Goal: Communication & Community: Answer question/provide support

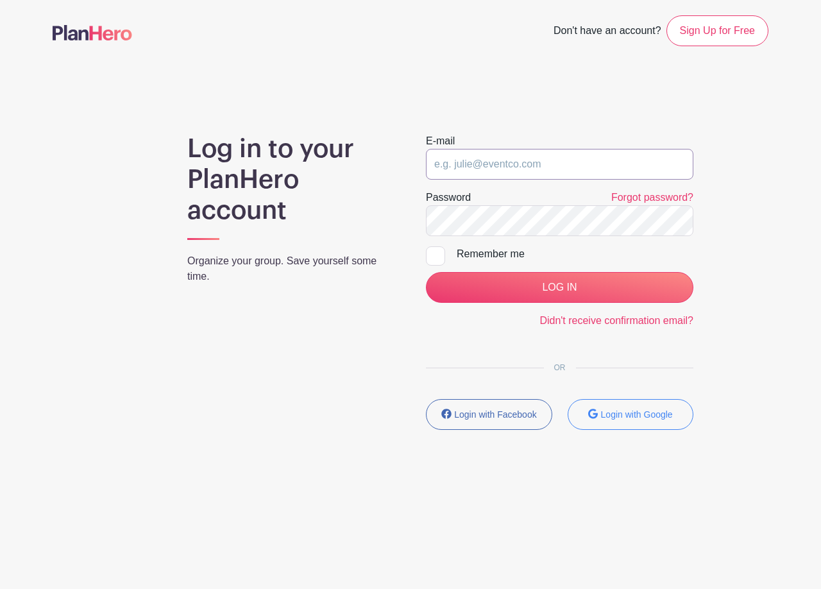
type input "[EMAIL_ADDRESS][DOMAIN_NAME]"
click at [505, 162] on input "[EMAIL_ADDRESS][DOMAIN_NAME]" at bounding box center [559, 164] width 267 height 31
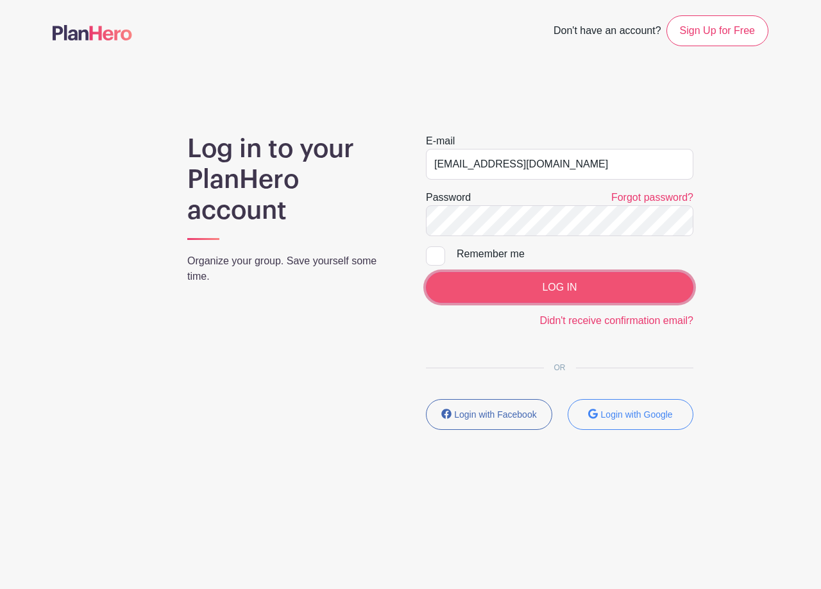
click at [540, 279] on input "LOG IN" at bounding box center [559, 287] width 267 height 31
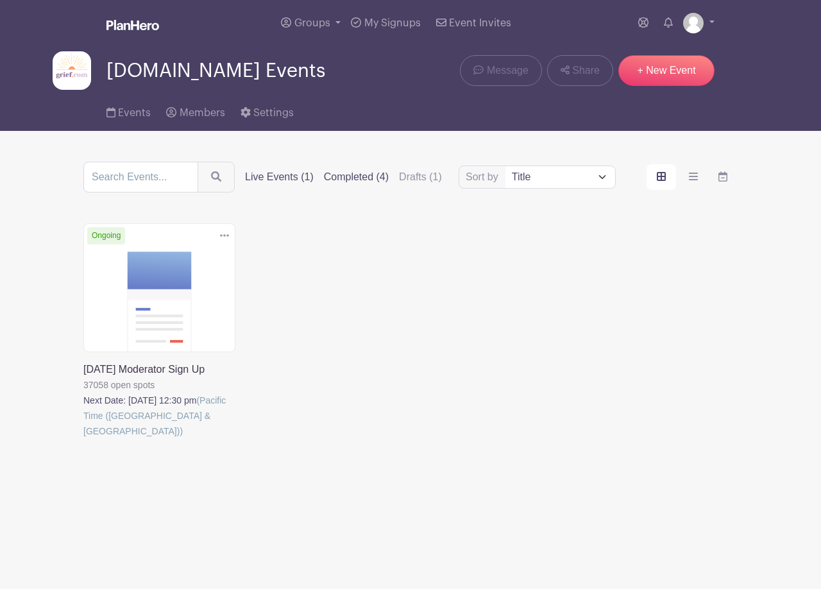
click at [360, 179] on label "Completed (4)" at bounding box center [356, 176] width 65 height 15
click at [0, 0] on input "Completed (4)" at bounding box center [0, 0] width 0 height 0
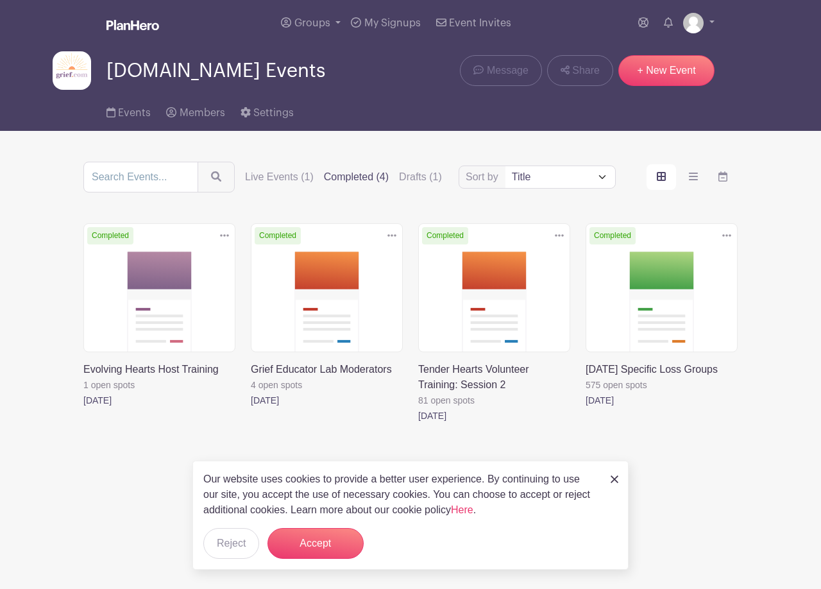
click at [251, 408] on link at bounding box center [251, 408] width 0 height 0
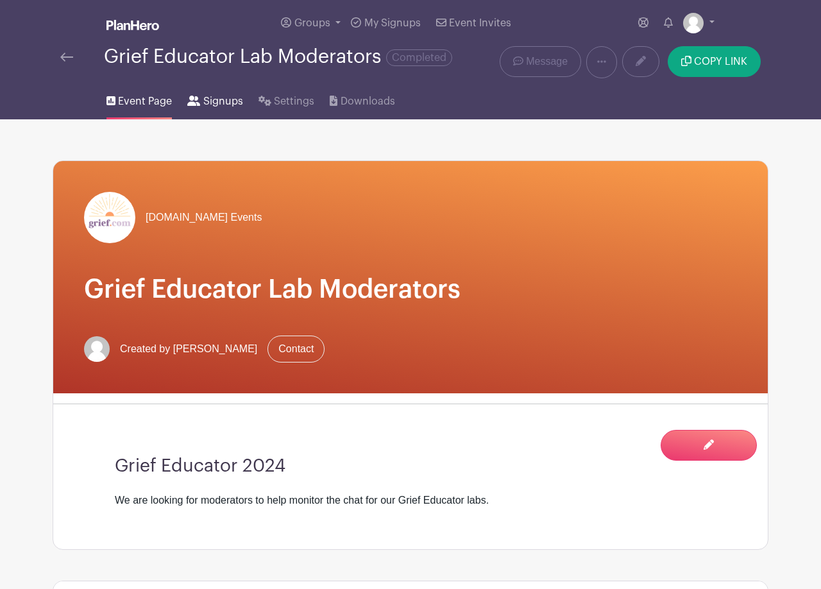
click at [226, 105] on span "Signups" at bounding box center [223, 101] width 40 height 15
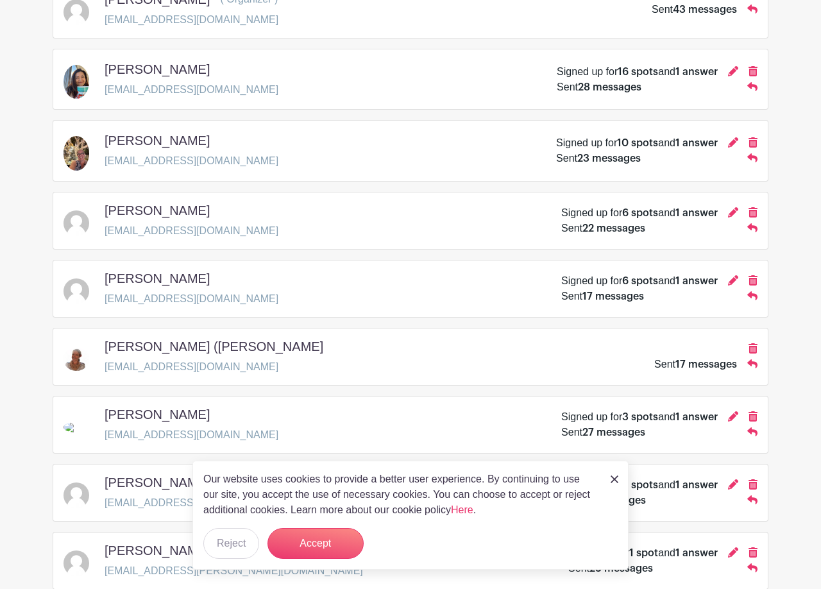
scroll to position [922, 0]
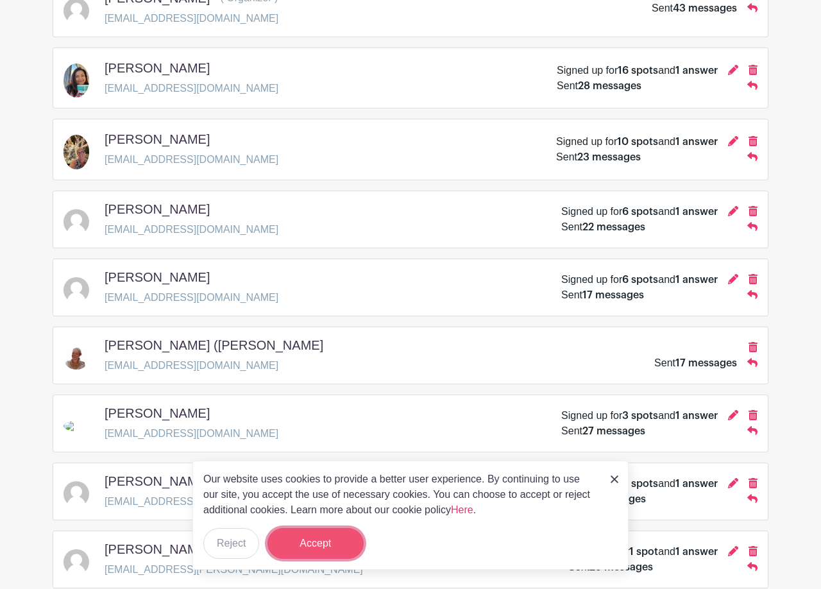
click at [323, 541] on button "Accept" at bounding box center [315, 543] width 96 height 31
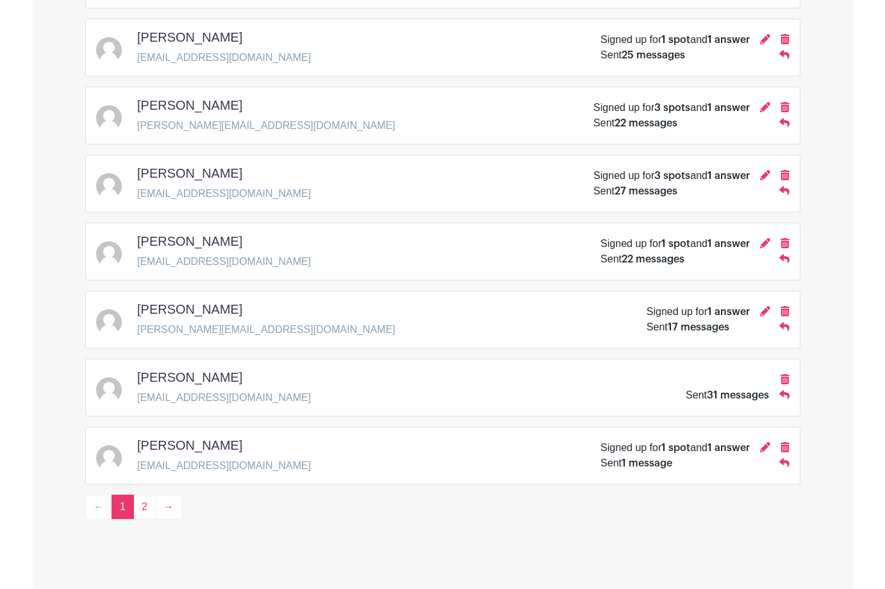
scroll to position [1795, 0]
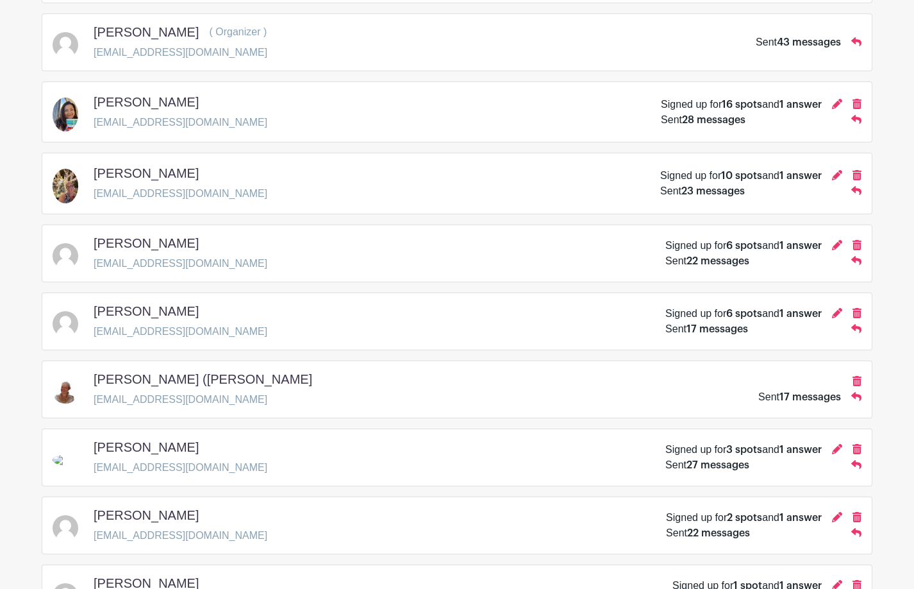
scroll to position [881, 0]
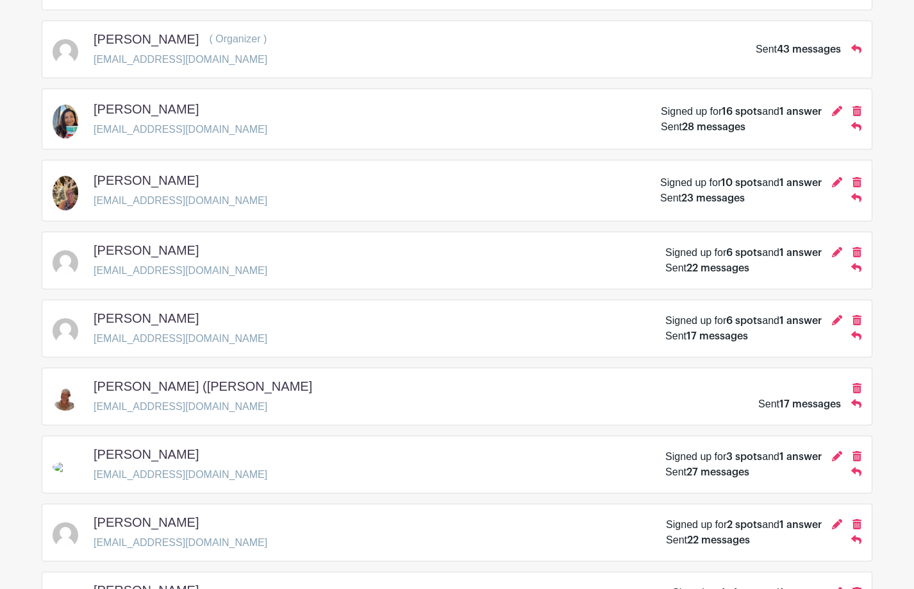
click at [731, 181] on span "10 spots" at bounding box center [741, 183] width 41 height 10
click at [820, 187] on icon at bounding box center [837, 182] width 10 height 10
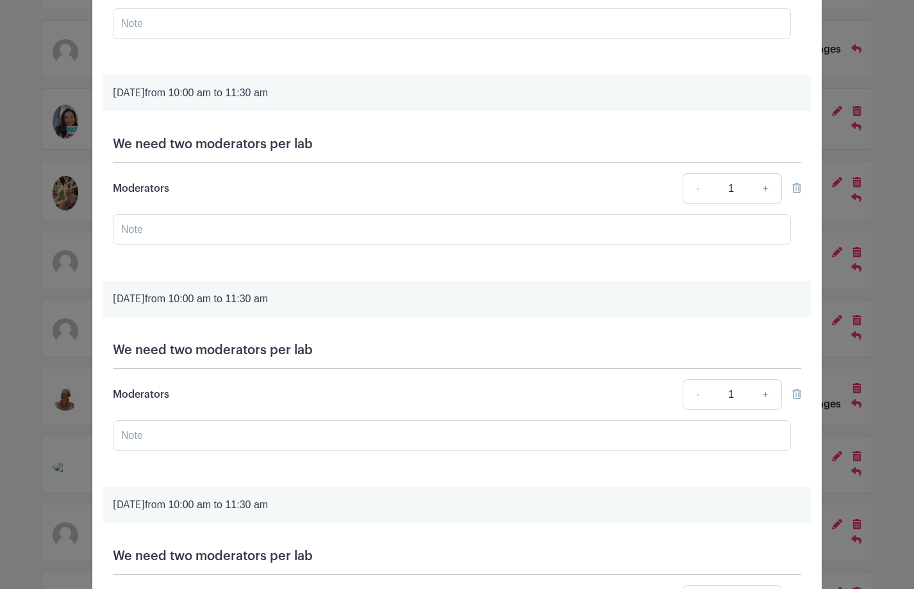
scroll to position [0, 0]
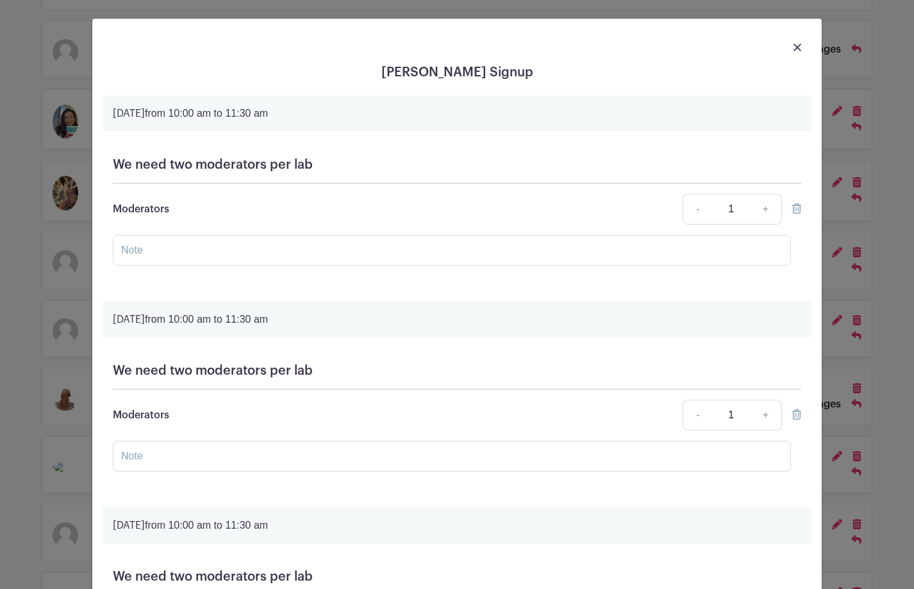
click at [797, 51] on img at bounding box center [798, 48] width 8 height 8
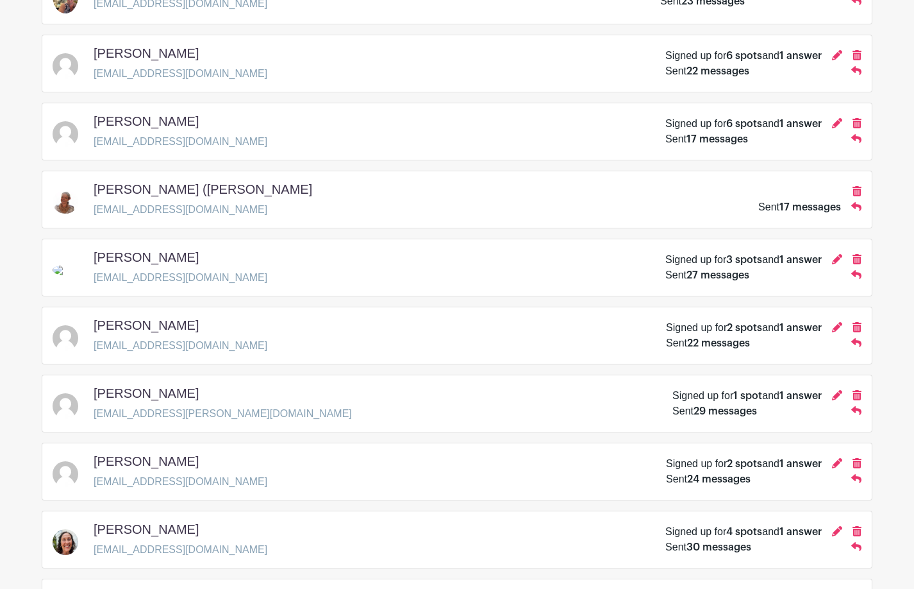
scroll to position [1078, 0]
click at [820, 534] on icon at bounding box center [837, 530] width 10 height 10
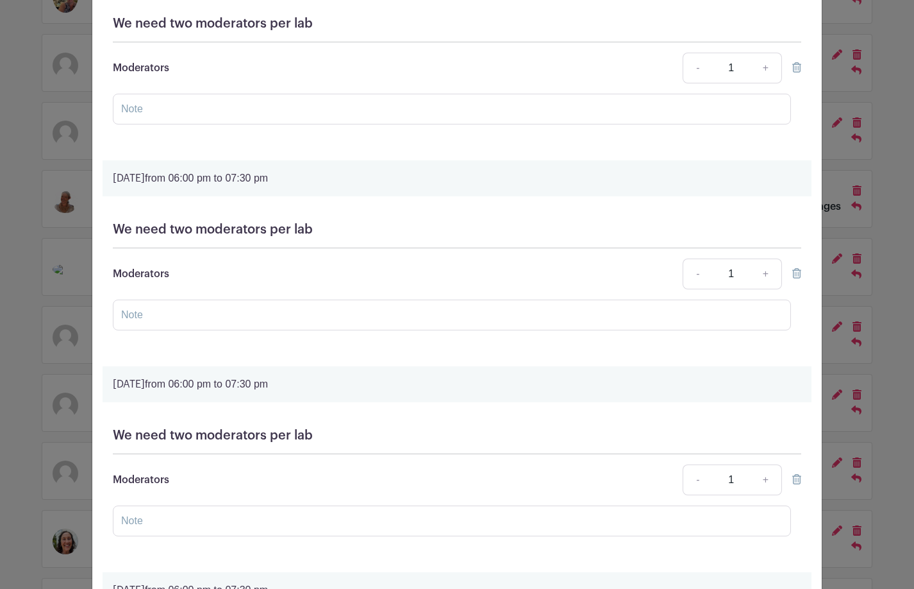
scroll to position [0, 0]
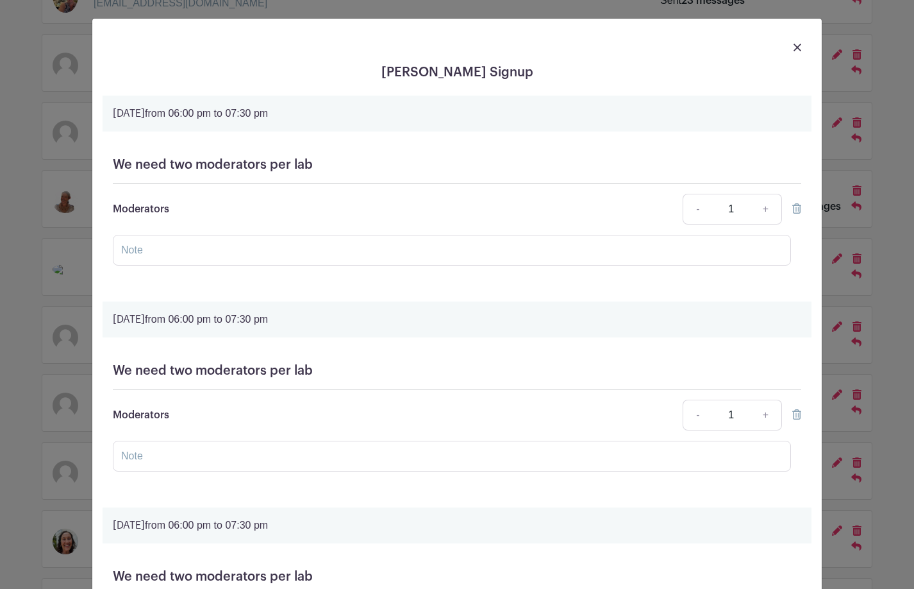
click at [796, 48] on img at bounding box center [798, 48] width 8 height 8
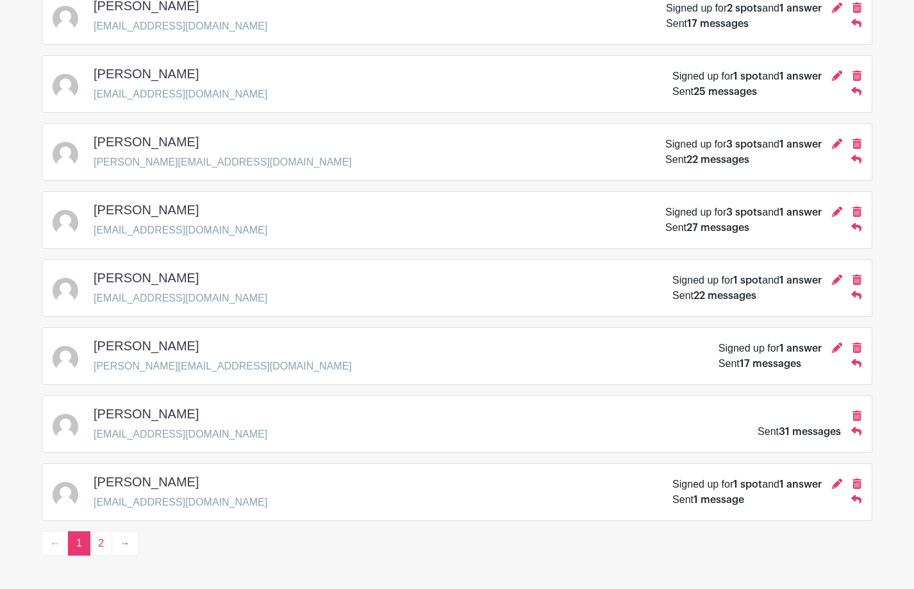
scroll to position [1785, 0]
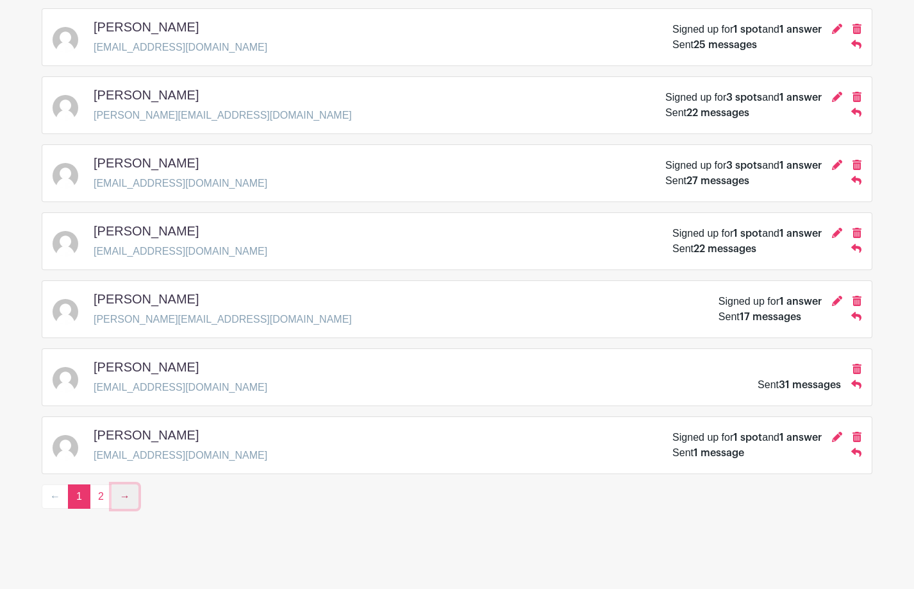
click at [135, 493] on link "→" at bounding box center [125, 496] width 27 height 24
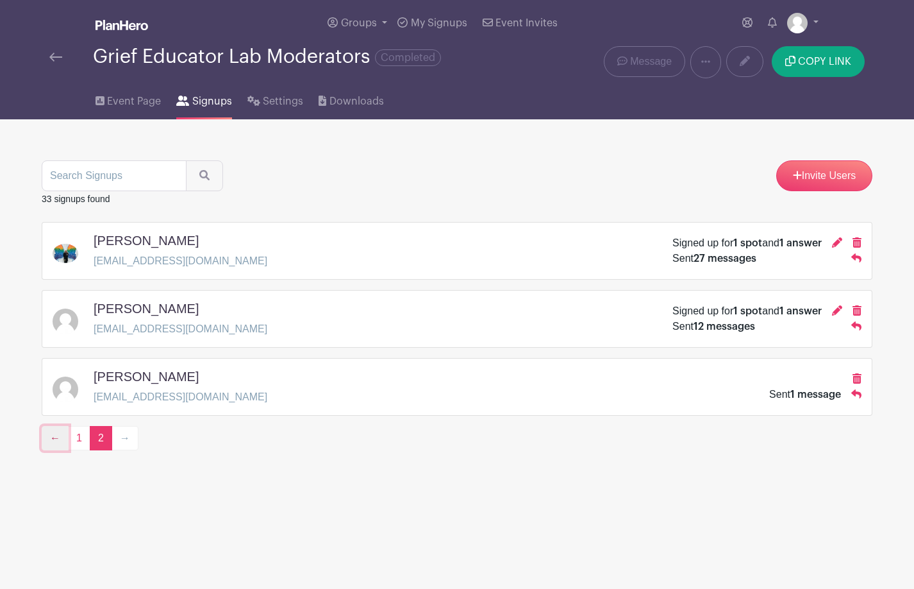
click at [56, 440] on link "←" at bounding box center [55, 438] width 27 height 24
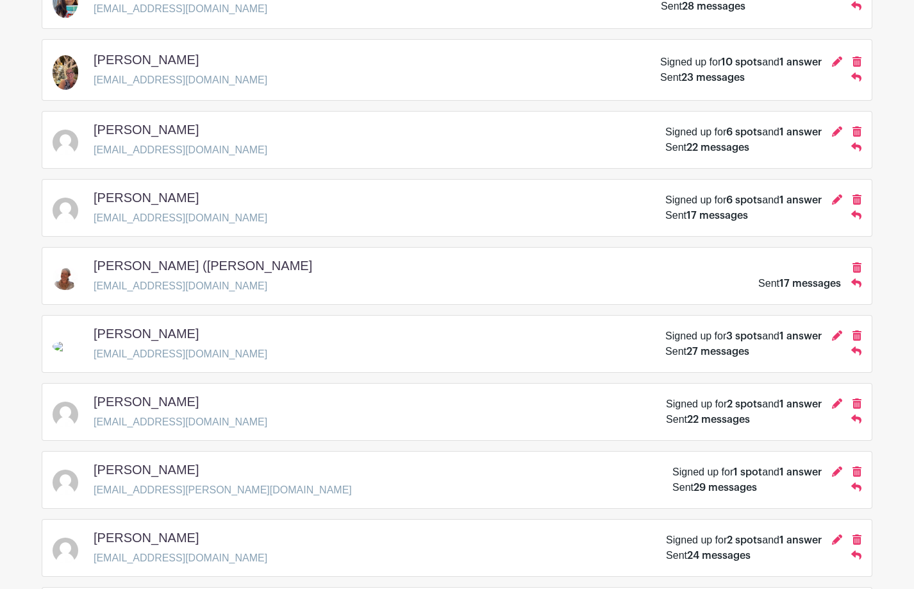
scroll to position [1003, 0]
click at [820, 133] on icon at bounding box center [837, 130] width 10 height 10
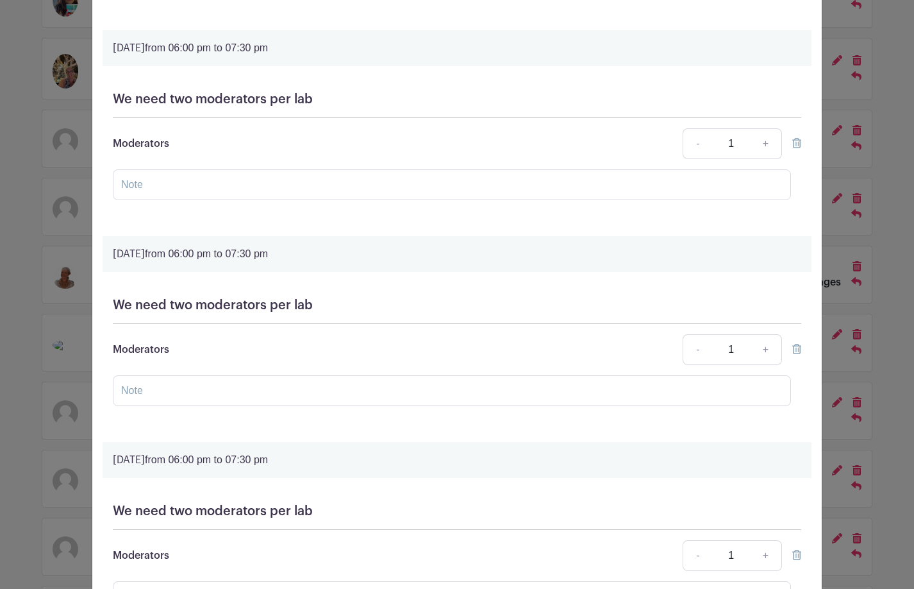
scroll to position [0, 0]
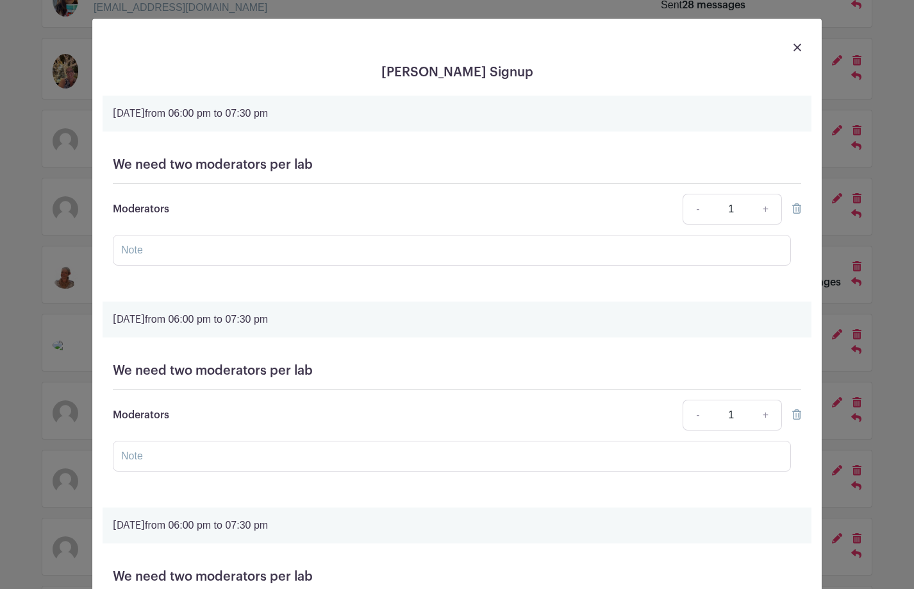
click at [791, 49] on div at bounding box center [457, 47] width 709 height 36
click at [796, 49] on img at bounding box center [798, 48] width 8 height 8
